Goal: Navigation & Orientation: Find specific page/section

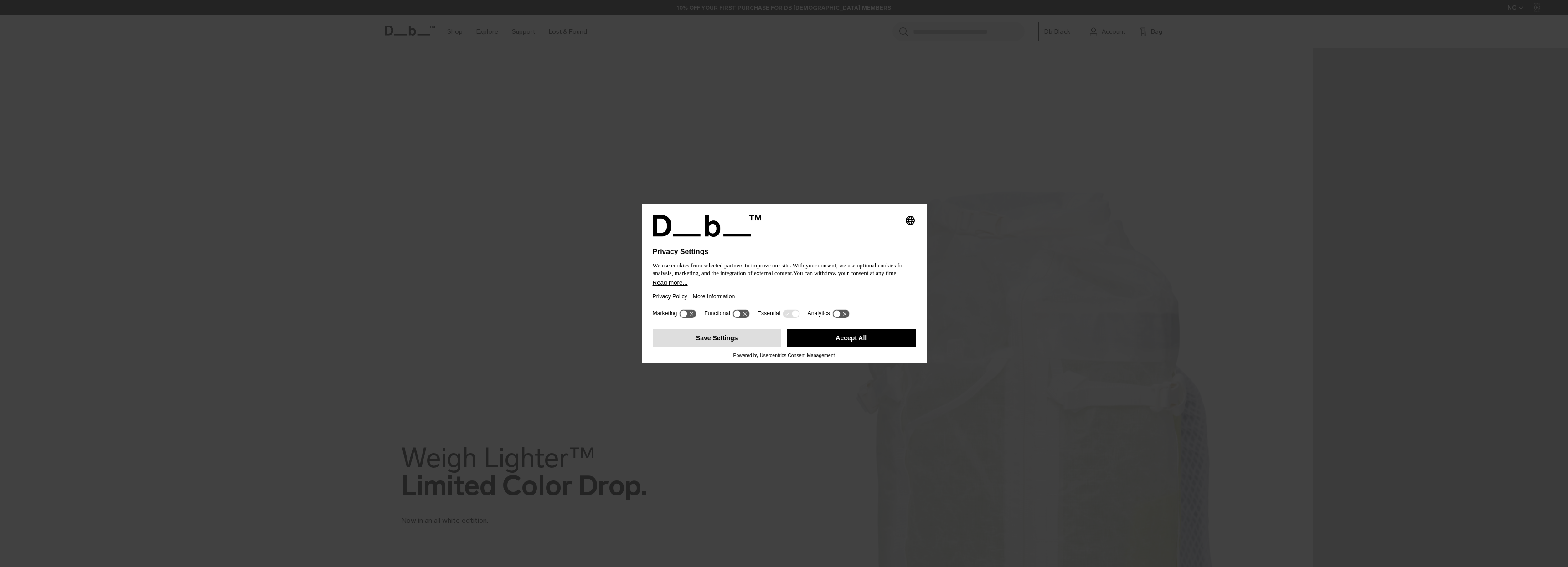
click at [760, 346] on button "Save Settings" at bounding box center [717, 338] width 129 height 18
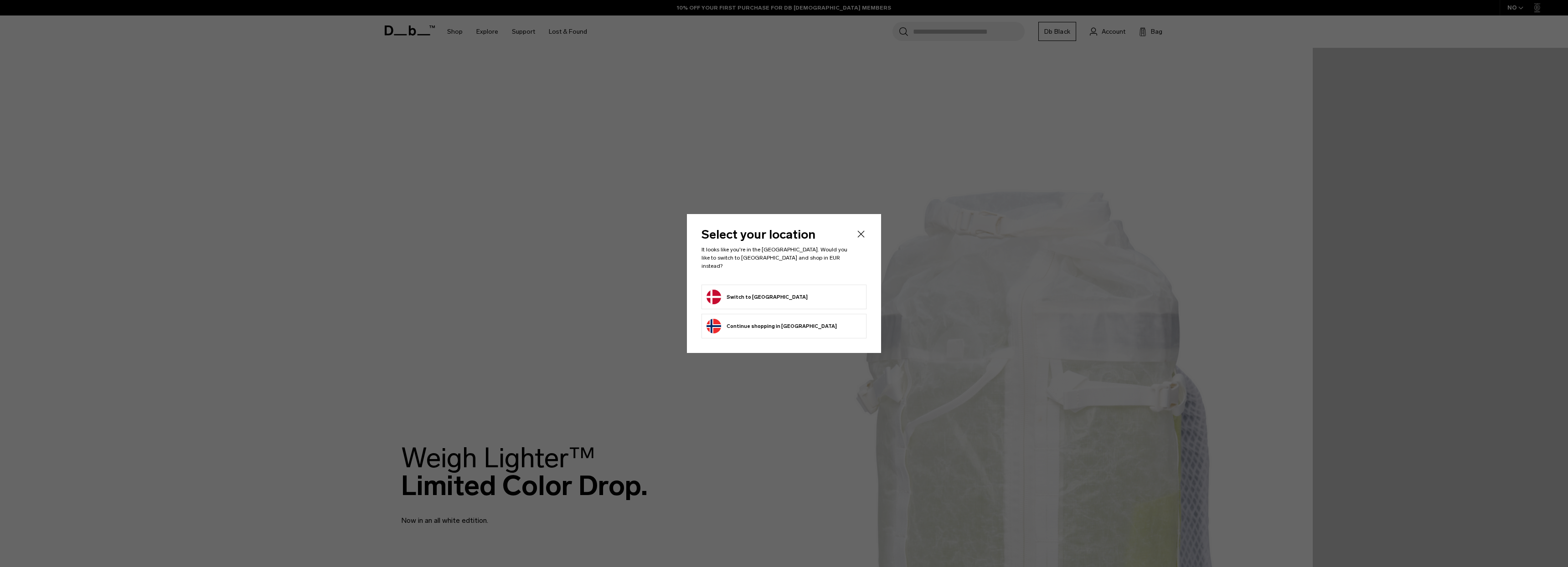
click at [763, 278] on header "Select your location It looks like you're in the Denmark. Would you like to swi…" at bounding box center [783, 257] width 165 height 56
click at [760, 295] on button "Switch to Denmark" at bounding box center [757, 297] width 101 height 15
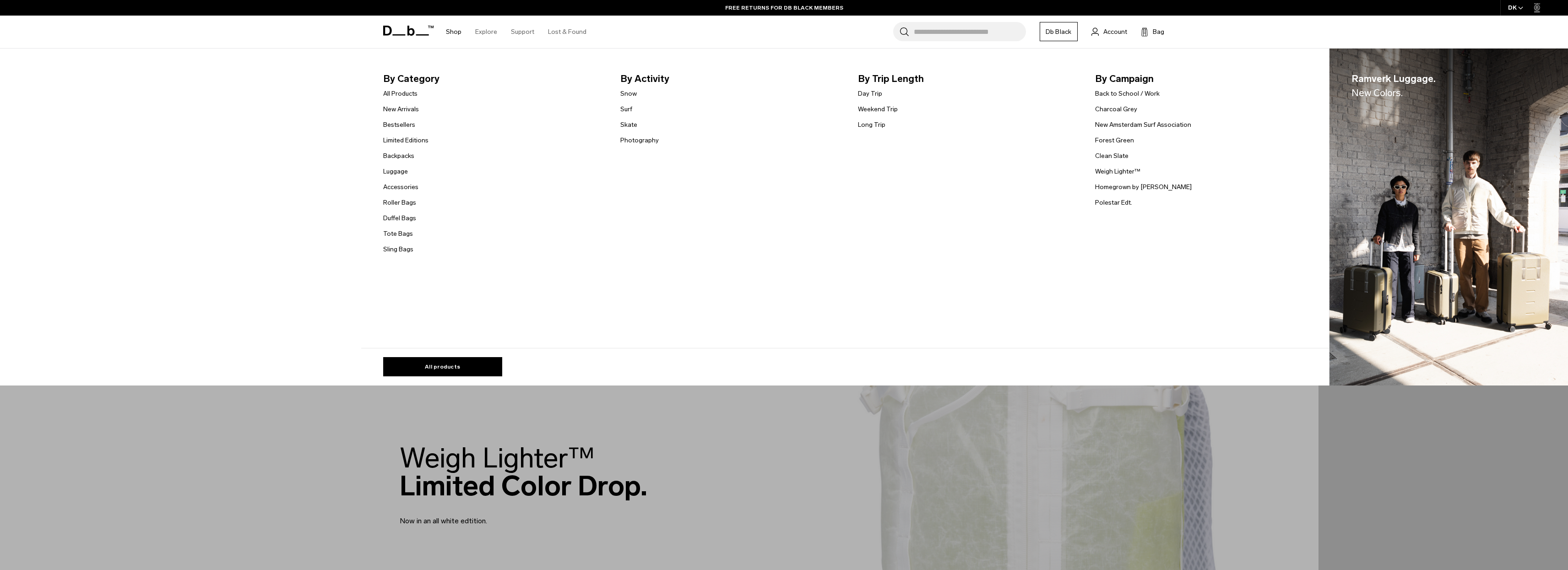
click at [408, 207] on li "Roller Bags" at bounding box center [406, 202] width 45 height 11
click at [409, 203] on link "Roller Bags" at bounding box center [400, 202] width 33 height 10
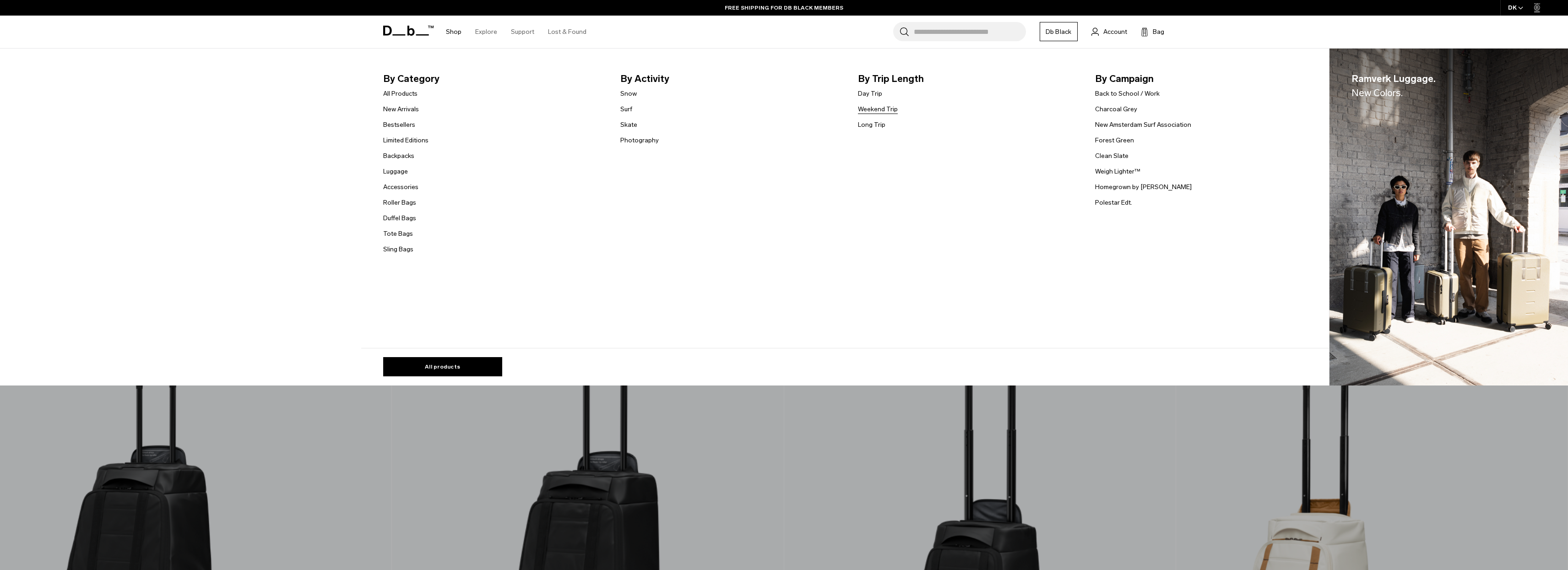
click at [875, 110] on link "Weekend Trip" at bounding box center [877, 109] width 40 height 10
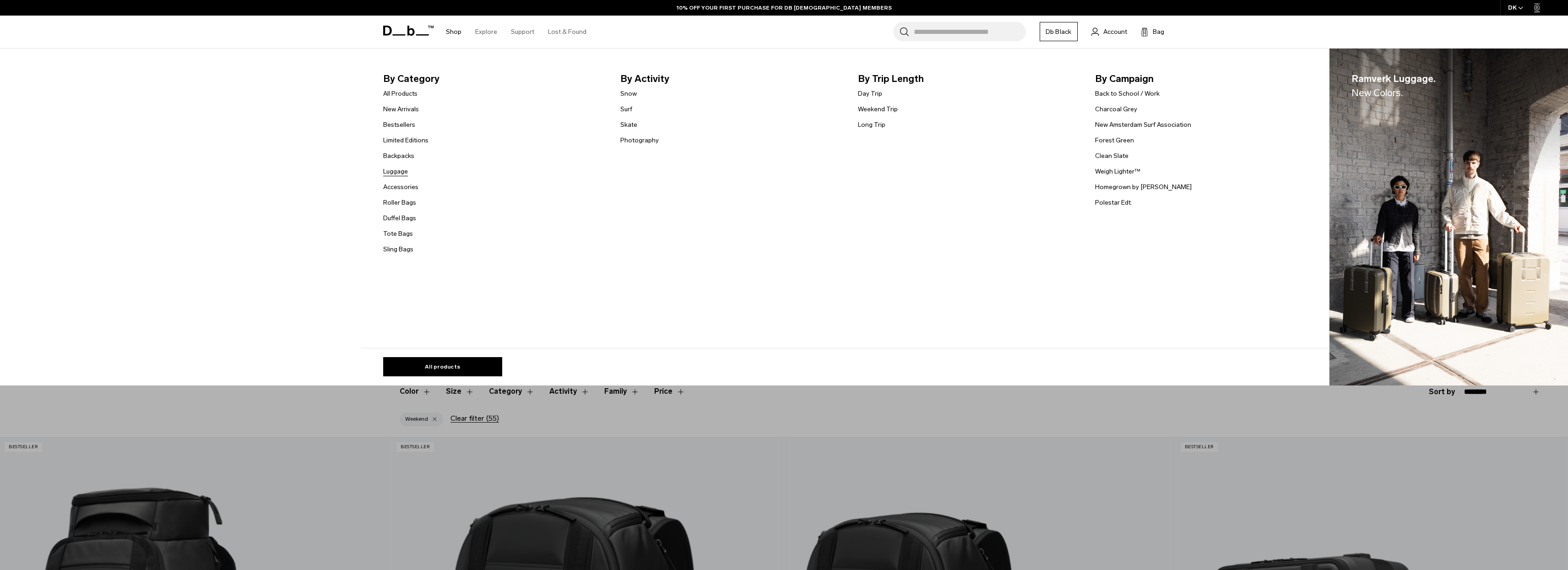
click at [407, 172] on link "Luggage" at bounding box center [396, 172] width 24 height 10
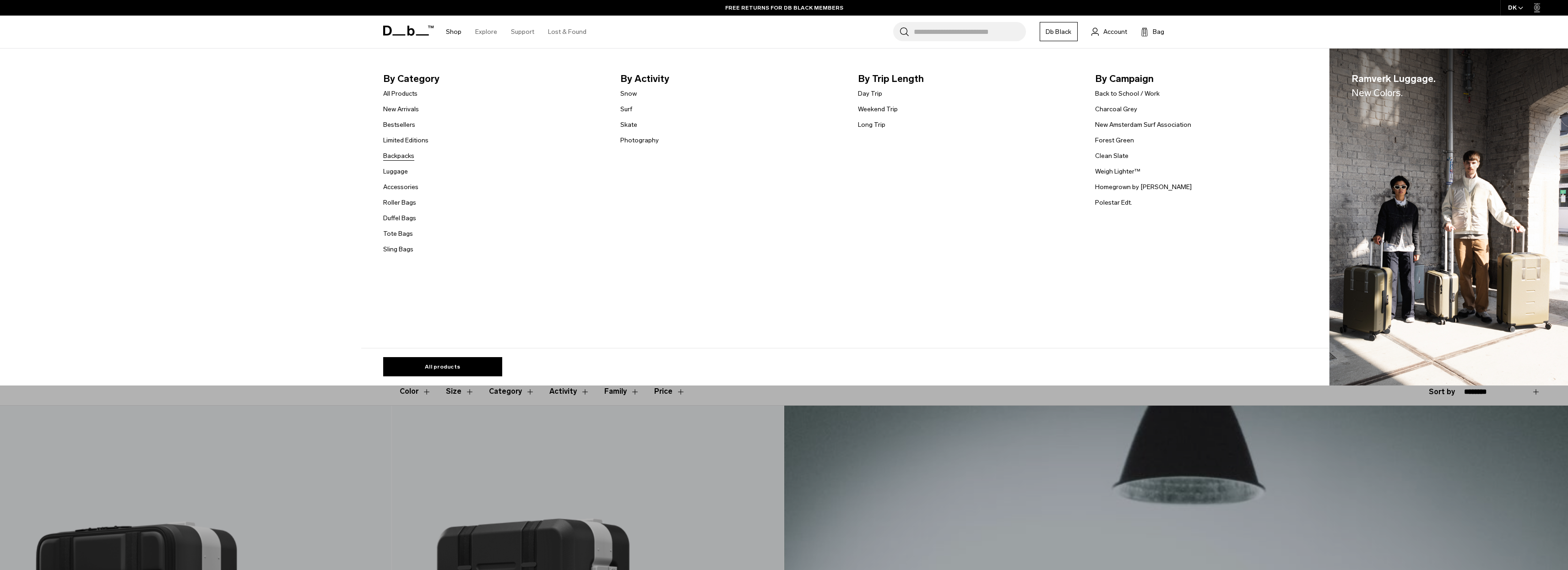
click at [403, 154] on link "Backpacks" at bounding box center [399, 156] width 31 height 10
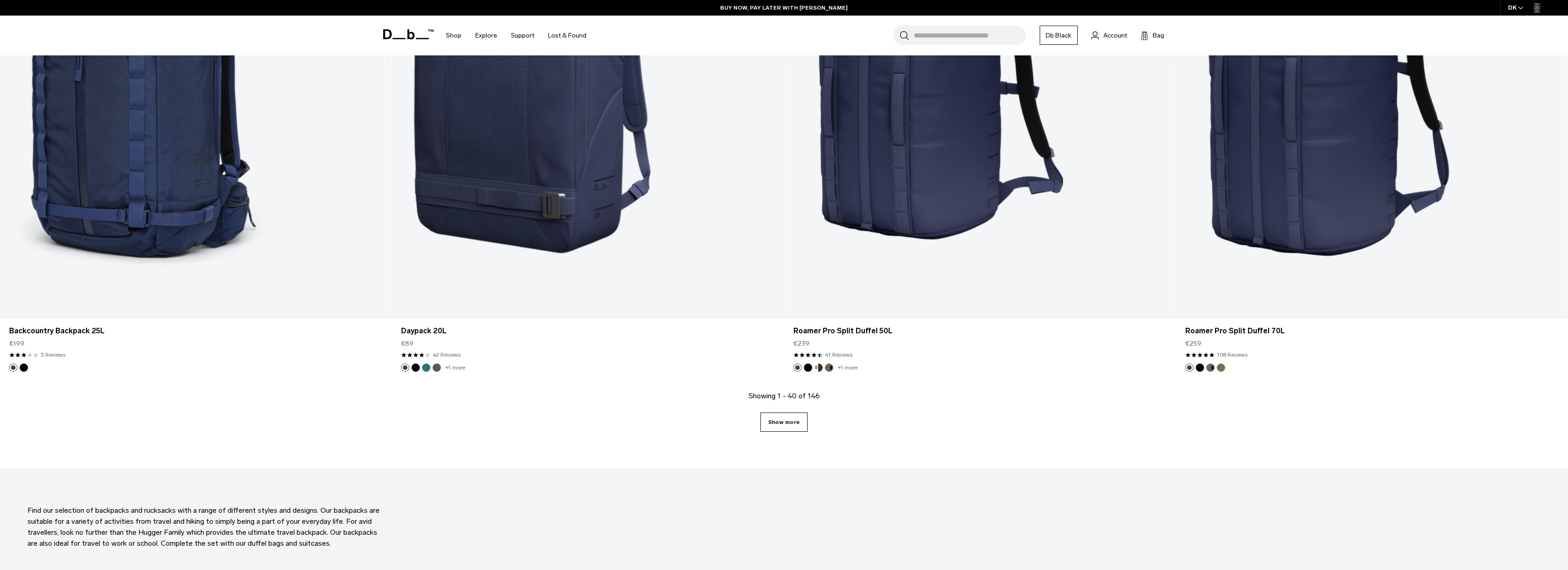
scroll to position [4899, 0]
